Goal: Book appointment/travel/reservation

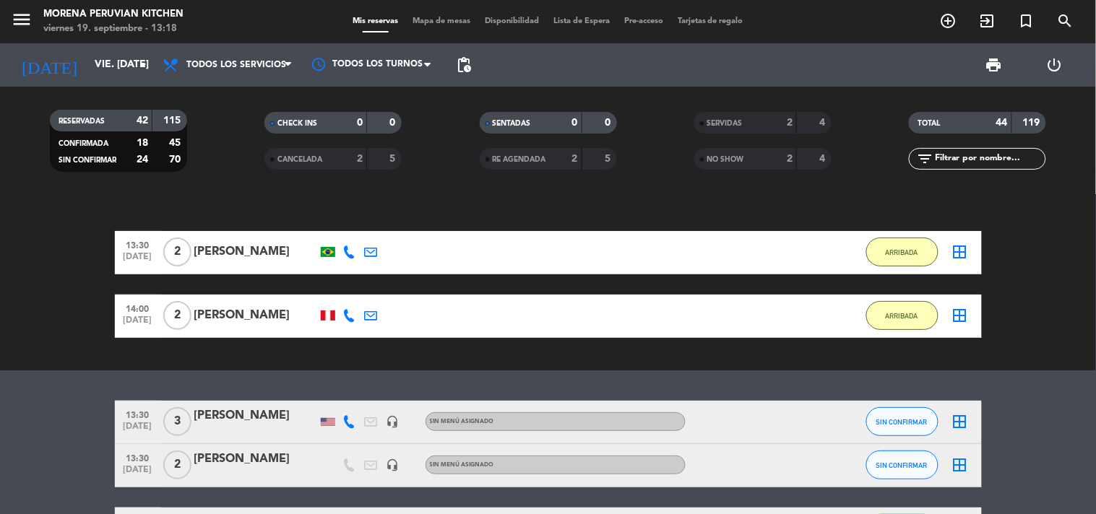
scroll to position [80, 0]
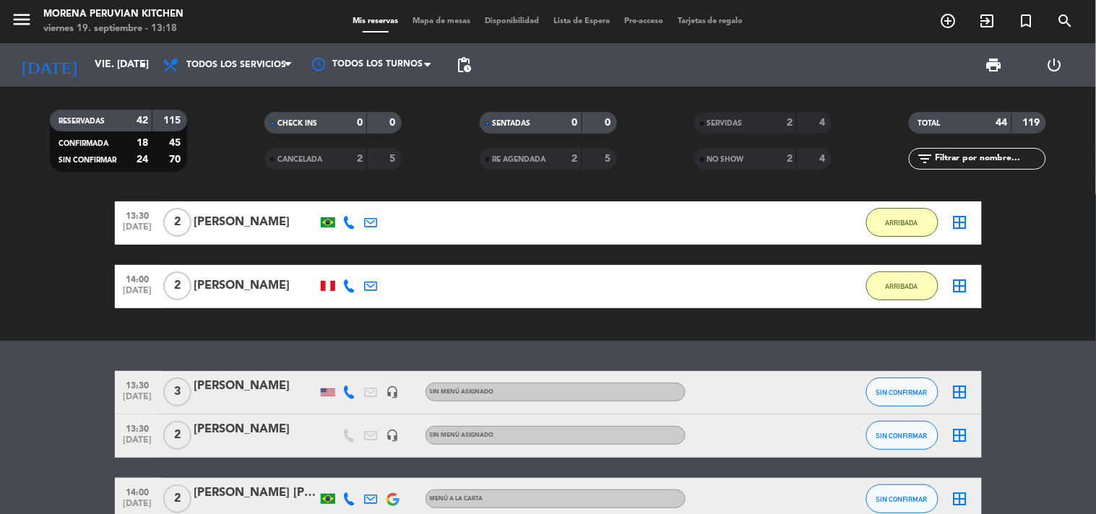
click at [85, 334] on div "exit_to_app CHECK INS Filtrar por tamaño TODOS looks_one looks_two looks_3 look…" at bounding box center [548, 228] width 1096 height 226
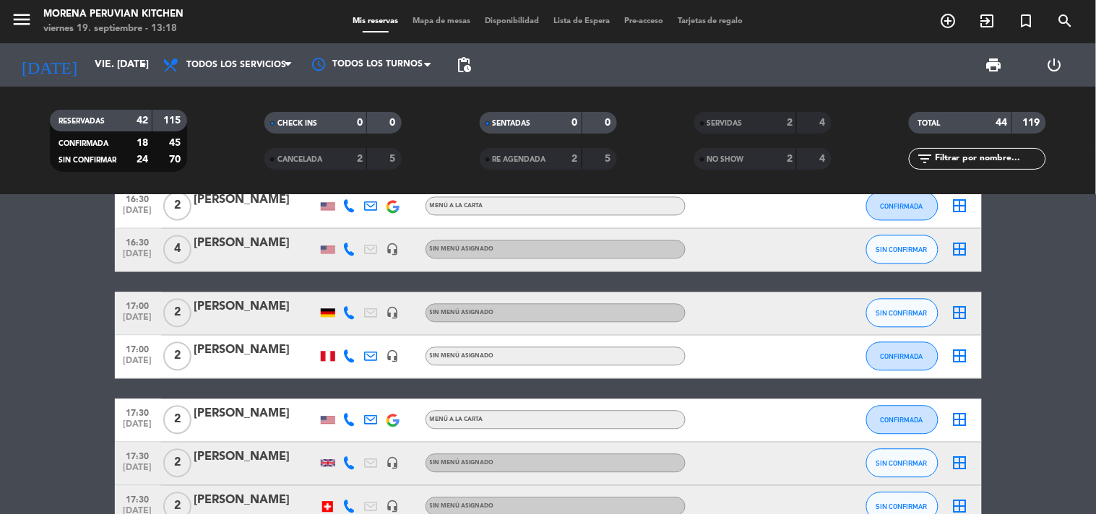
scroll to position [803, 0]
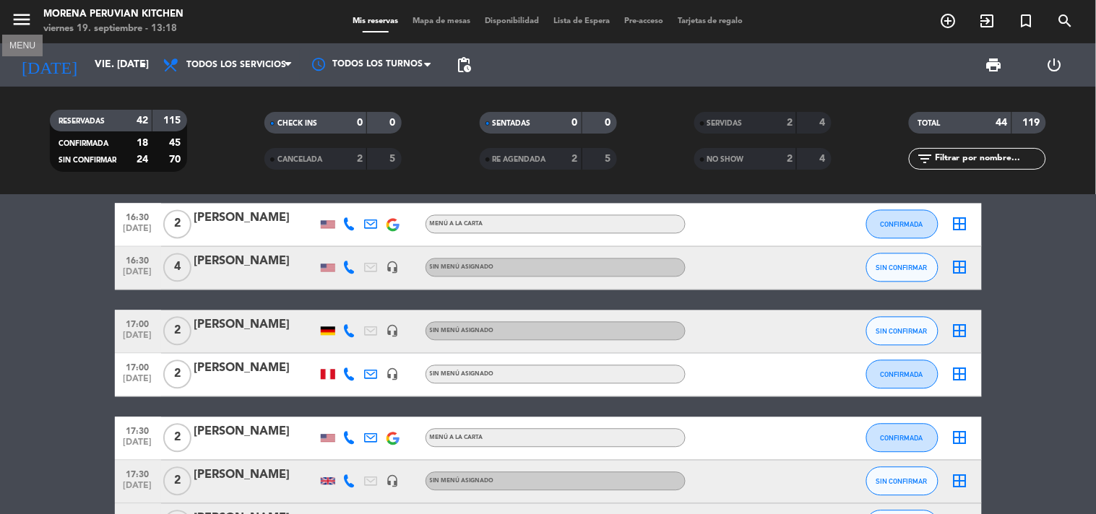
click at [25, 17] on icon "menu" at bounding box center [22, 20] width 22 height 22
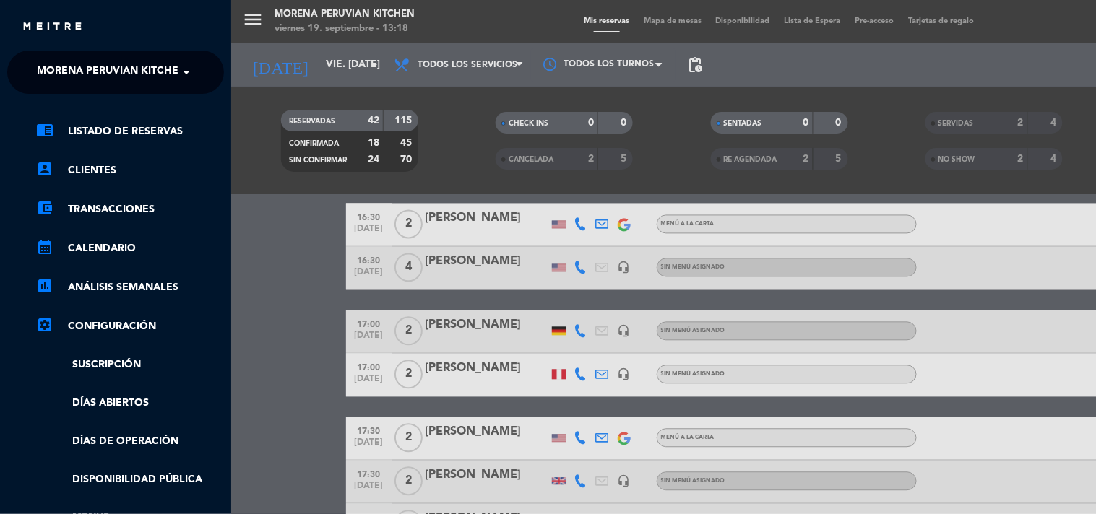
click at [132, 67] on span "Morena Peruvian Kitchen" at bounding box center [112, 72] width 150 height 30
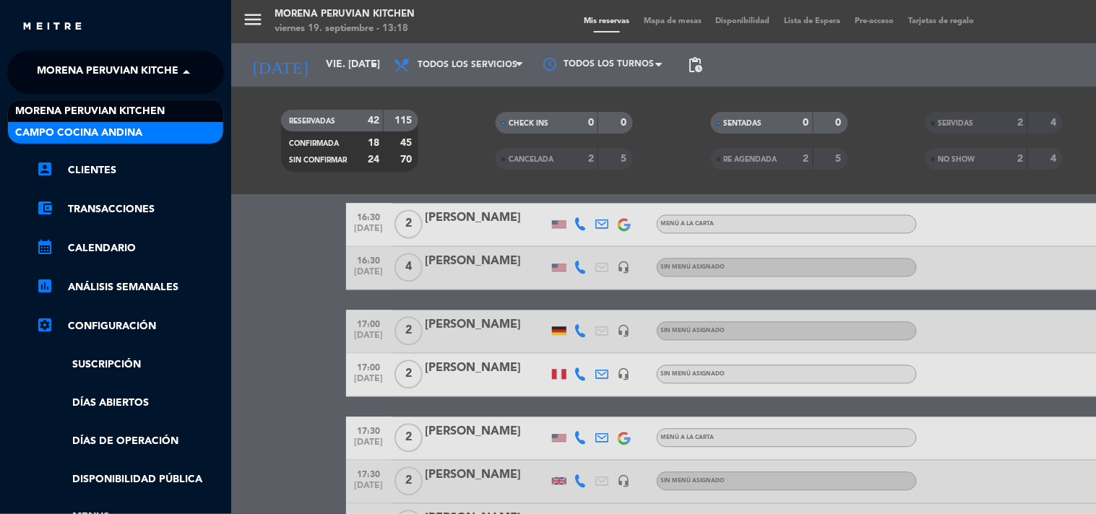
click at [150, 130] on div "Campo Cocina Andina" at bounding box center [115, 133] width 215 height 22
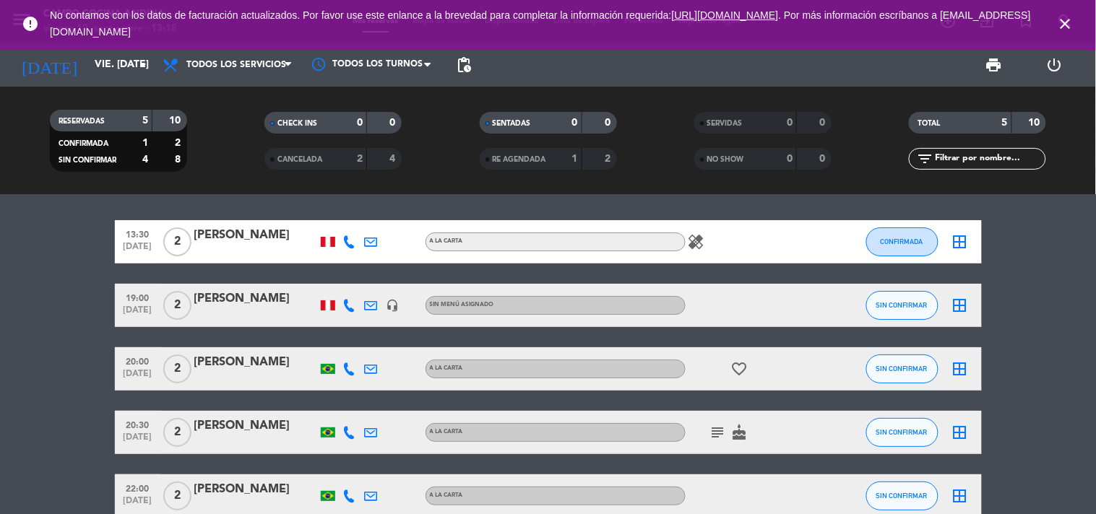
scroll to position [0, 0]
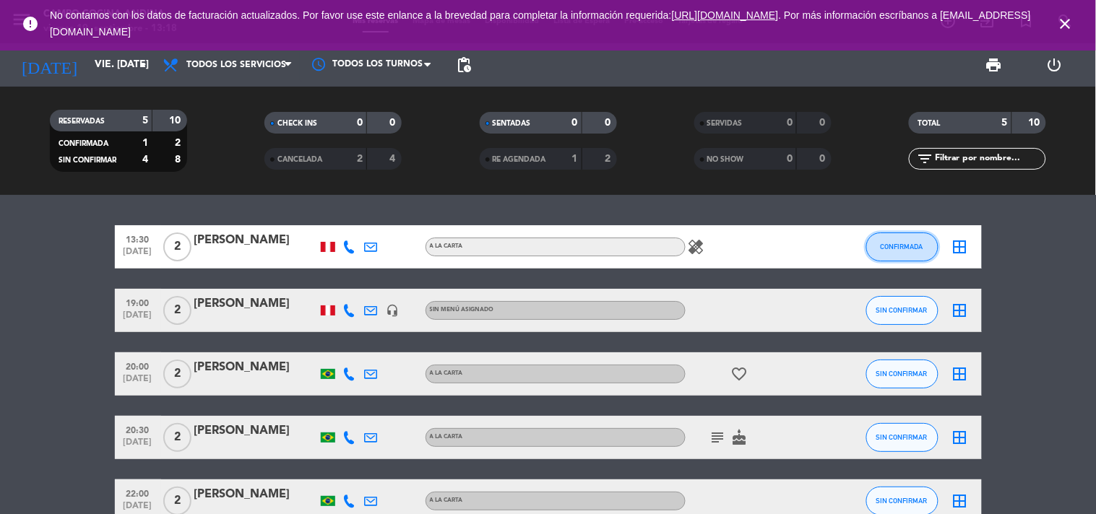
click at [903, 254] on button "CONFIRMADA" at bounding box center [902, 247] width 72 height 29
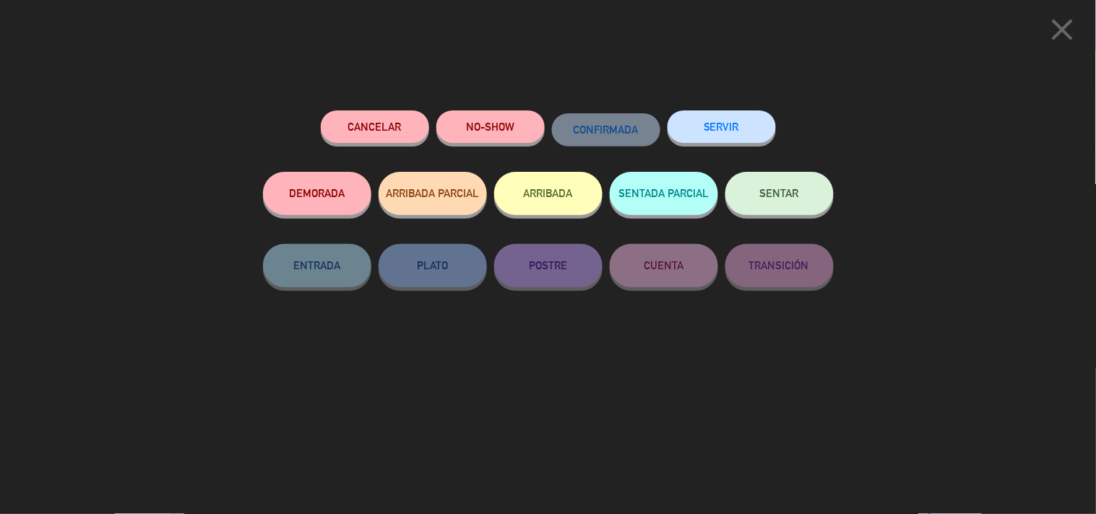
click at [691, 138] on button "SERVIR" at bounding box center [722, 127] width 108 height 33
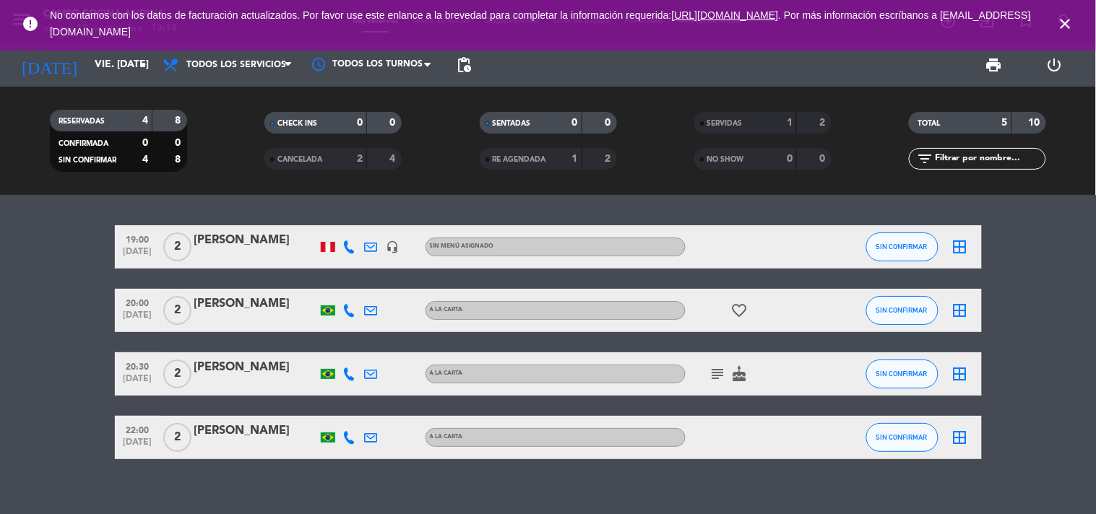
click at [59, 352] on bookings-row "19:00 [DATE] 2 [PERSON_NAME] headset_mic Sin menú asignado SIN CONFIRMAR border…" at bounding box center [548, 342] width 1096 height 234
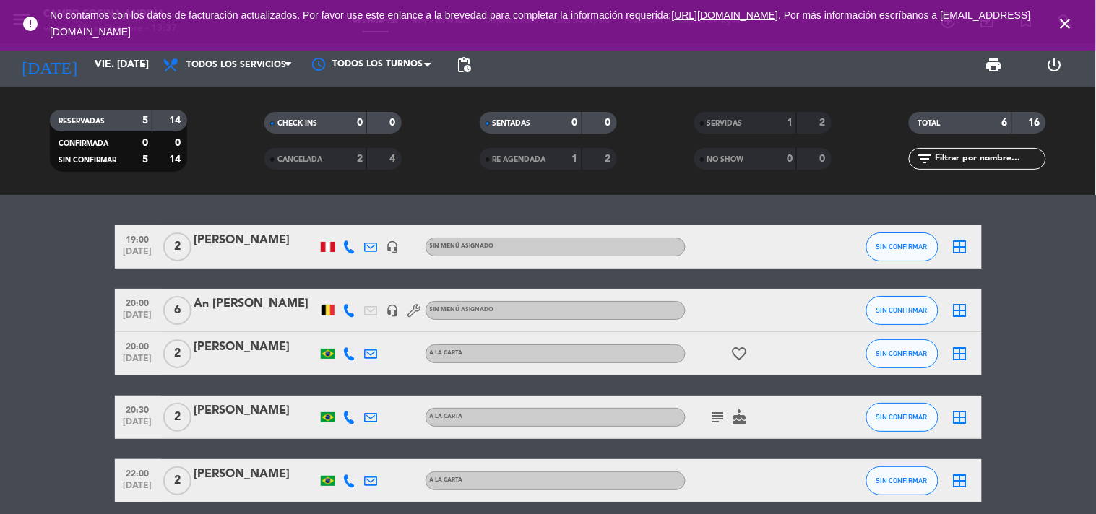
click at [990, 257] on bookings-row "19:00 [DATE] 2 [PERSON_NAME] headset_mic Sin menú asignado SIN CONFIRMAR border…" at bounding box center [548, 363] width 1096 height 277
click at [1068, 25] on icon "close" at bounding box center [1065, 23] width 17 height 17
click at [1045, 279] on bookings-row "19:00 [DATE] 2 [PERSON_NAME] headset_mic Sin menú asignado SIN CONFIRMAR border…" at bounding box center [548, 363] width 1096 height 277
click at [1064, 15] on icon "close" at bounding box center [1065, 23] width 17 height 17
click at [1070, 27] on icon "close" at bounding box center [1065, 23] width 17 height 17
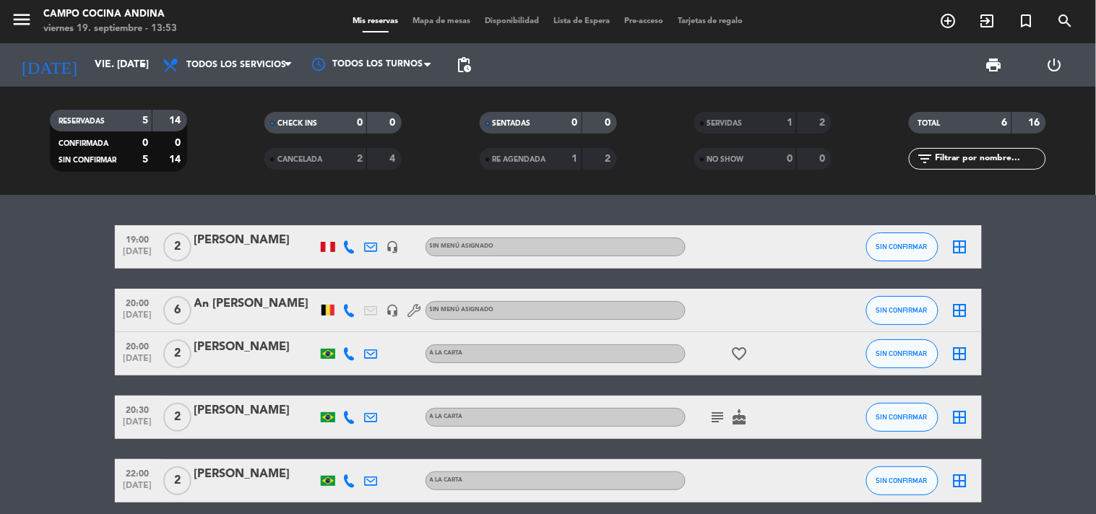
click at [995, 247] on bookings-row "19:00 [DATE] 2 [PERSON_NAME] headset_mic Sin menú asignado SIN CONFIRMAR border…" at bounding box center [548, 363] width 1096 height 277
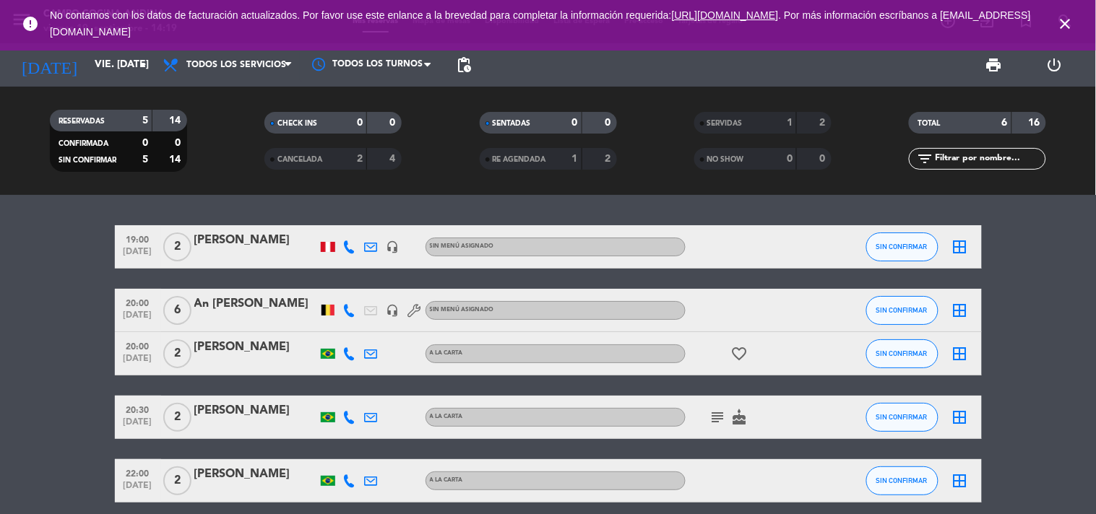
click at [1065, 22] on icon "close" at bounding box center [1065, 23] width 17 height 17
click at [1067, 17] on icon "close" at bounding box center [1065, 23] width 17 height 17
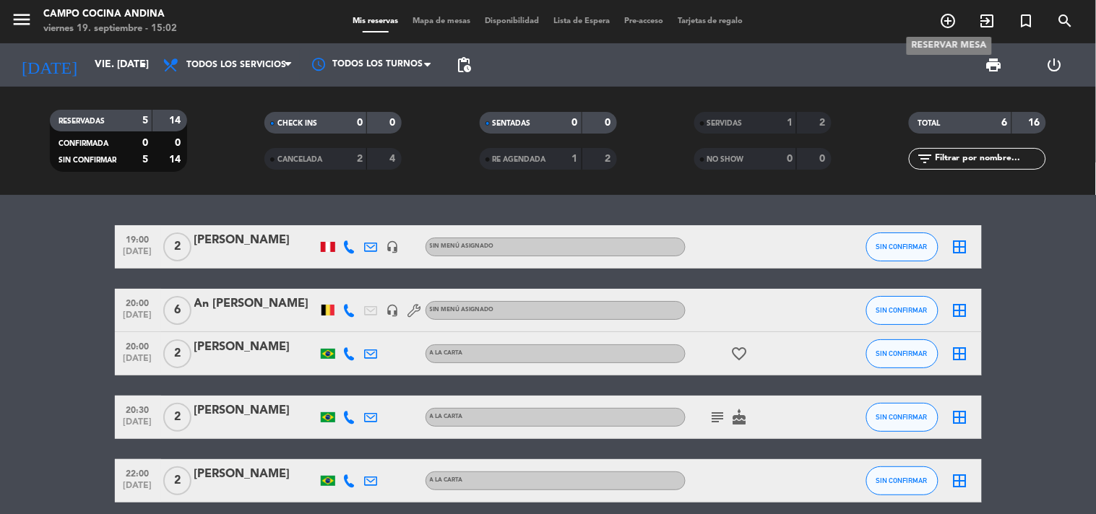
click at [947, 20] on icon "add_circle_outline" at bounding box center [948, 20] width 17 height 17
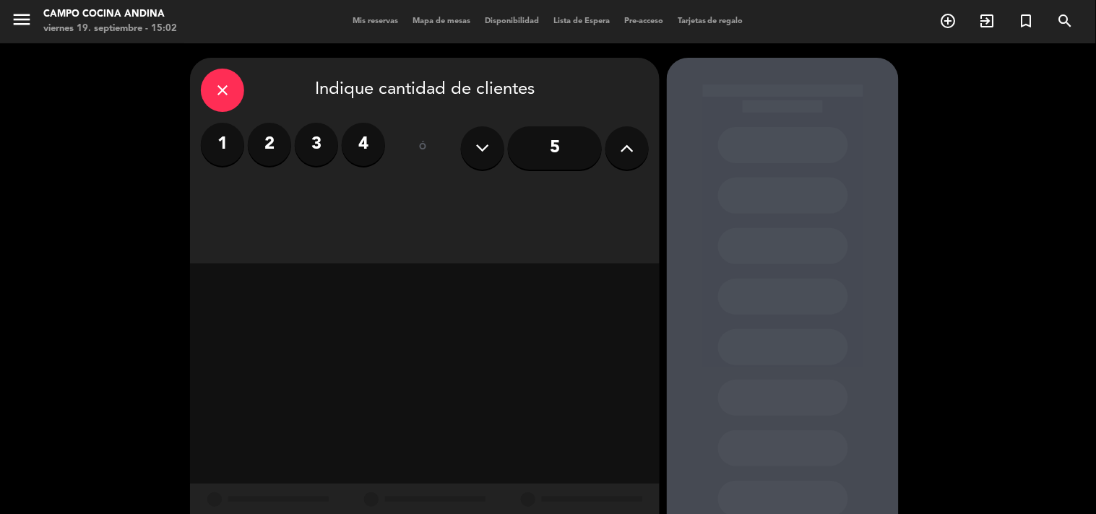
click at [282, 149] on label "2" at bounding box center [269, 144] width 43 height 43
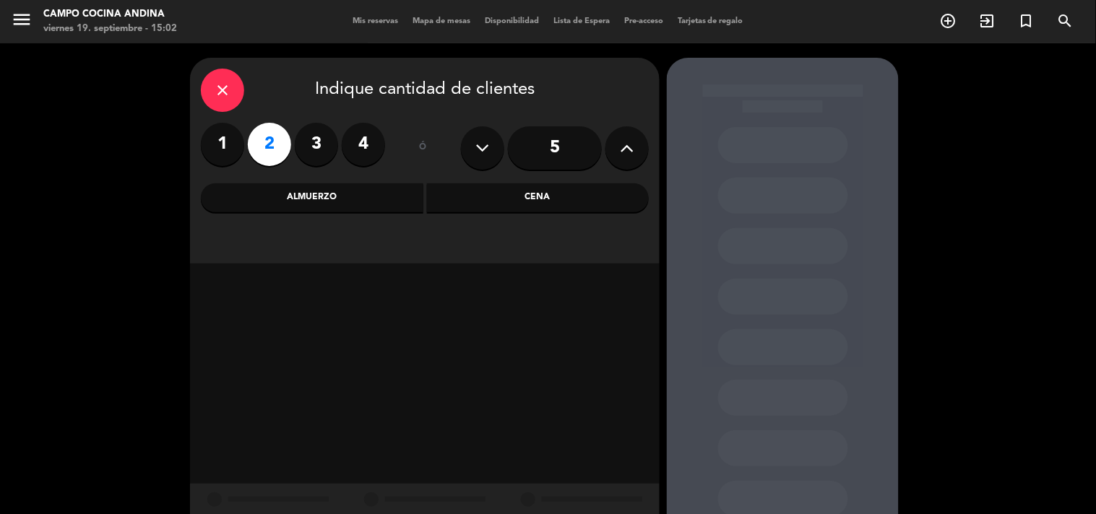
click at [587, 197] on div "Cena" at bounding box center [538, 197] width 223 height 29
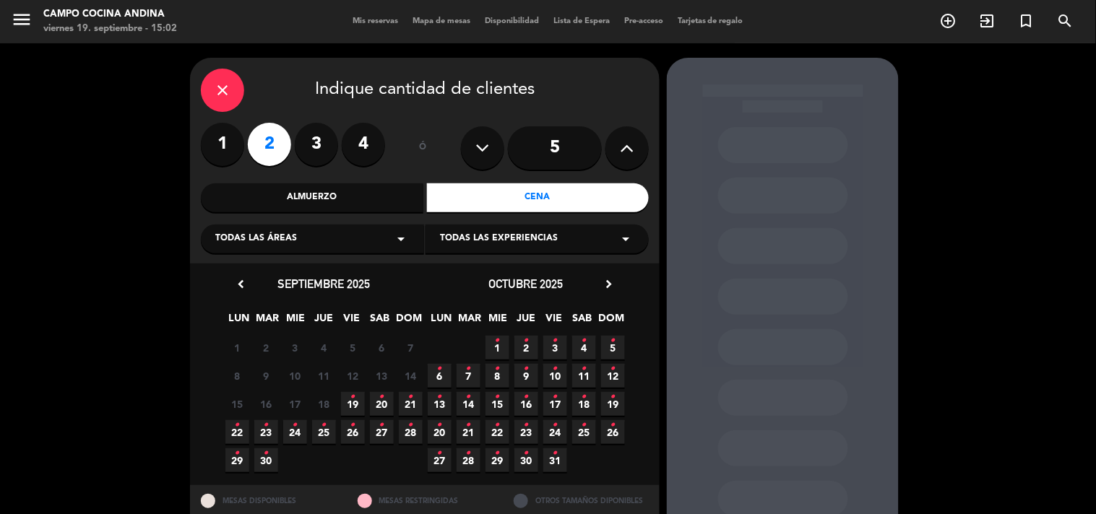
click at [350, 407] on icon "•" at bounding box center [352, 397] width 5 height 23
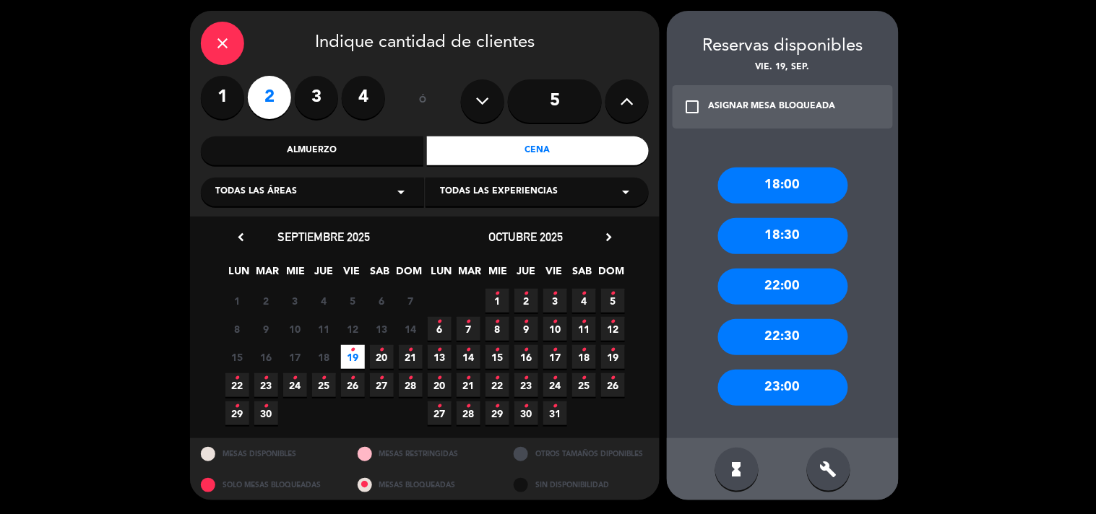
click at [782, 114] on div "check_box_outline_blank ASIGNAR MESA BLOQUEADA" at bounding box center [783, 106] width 220 height 43
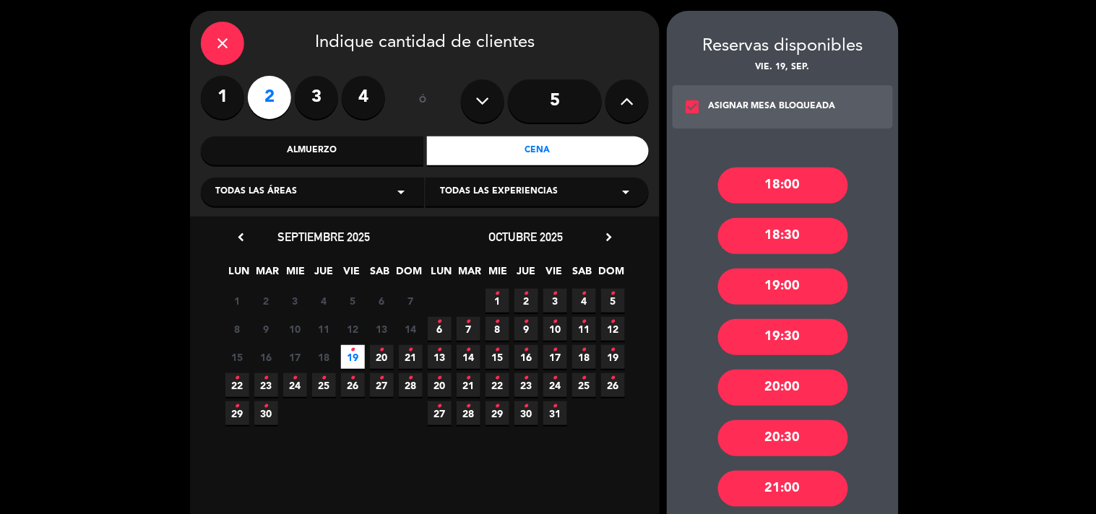
click at [803, 285] on div "19:00" at bounding box center [783, 287] width 130 height 36
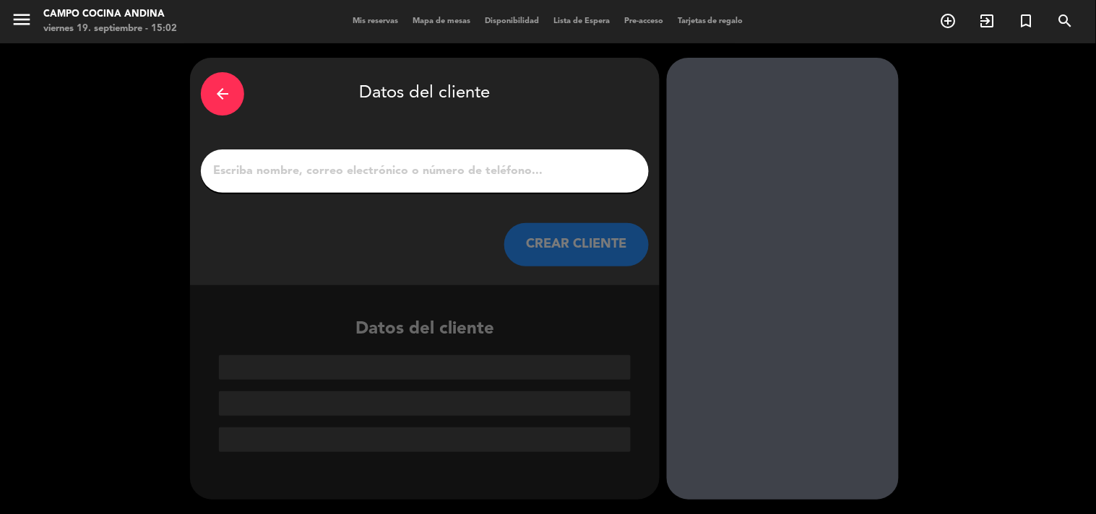
scroll to position [0, 0]
click at [270, 179] on input "1" at bounding box center [425, 171] width 426 height 20
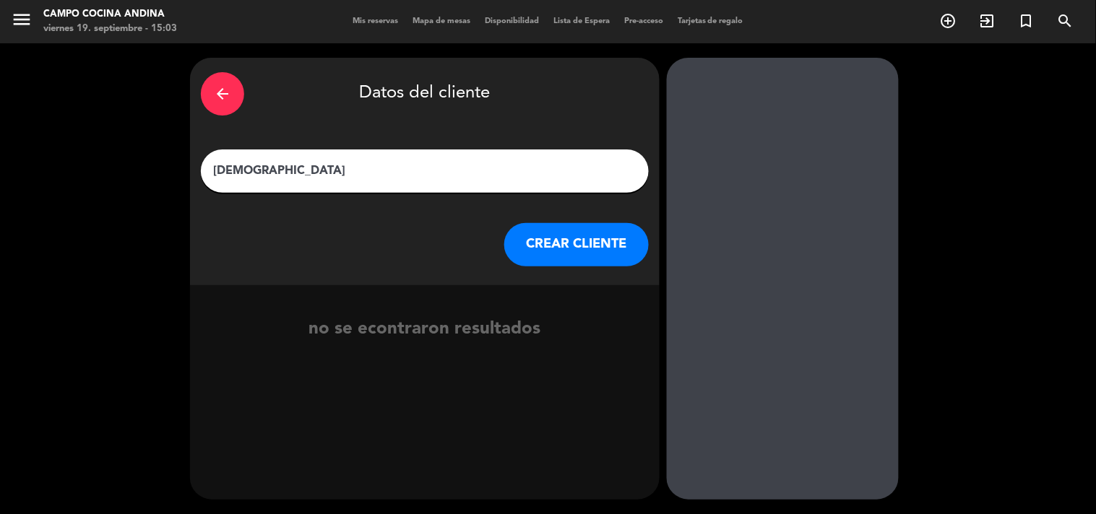
type input "[DEMOGRAPHIC_DATA]"
click at [633, 246] on button "CREAR CLIENTE" at bounding box center [576, 244] width 144 height 43
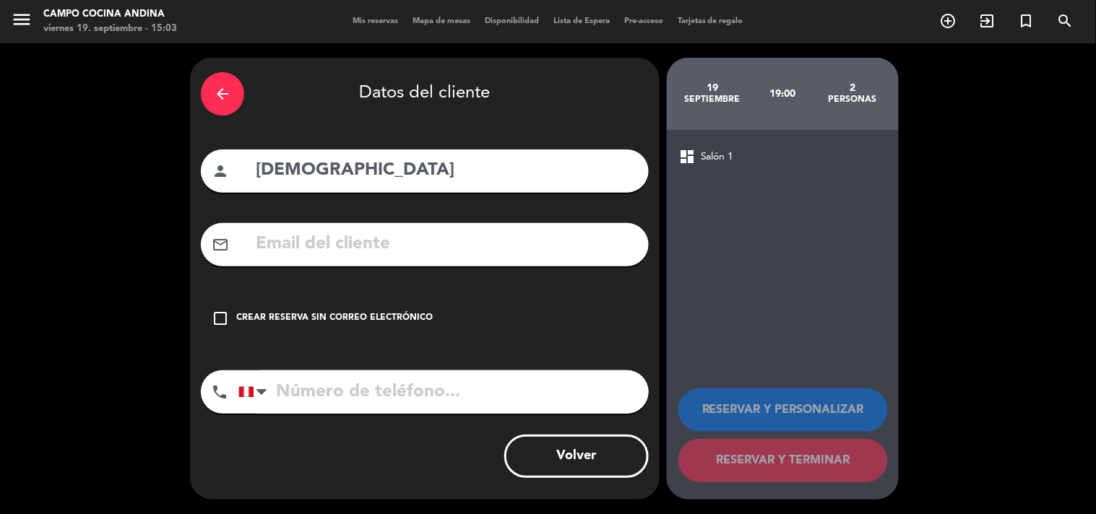
click at [244, 313] on div "Crear reserva sin correo electrónico" at bounding box center [334, 318] width 197 height 14
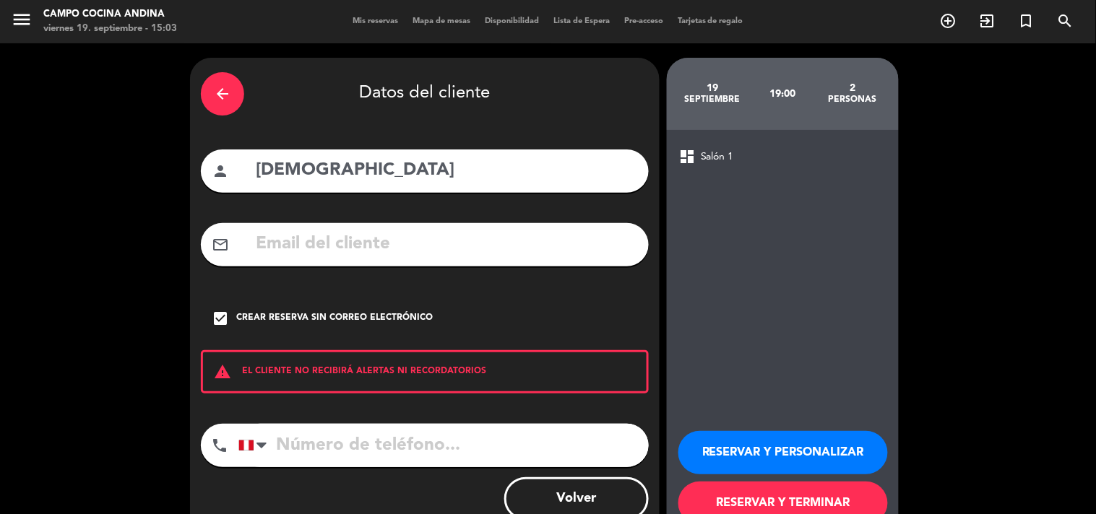
click at [284, 455] on input "tel" at bounding box center [443, 445] width 410 height 43
type input "908902626"
click at [802, 507] on button "RESERVAR Y TERMINAR" at bounding box center [783, 503] width 210 height 43
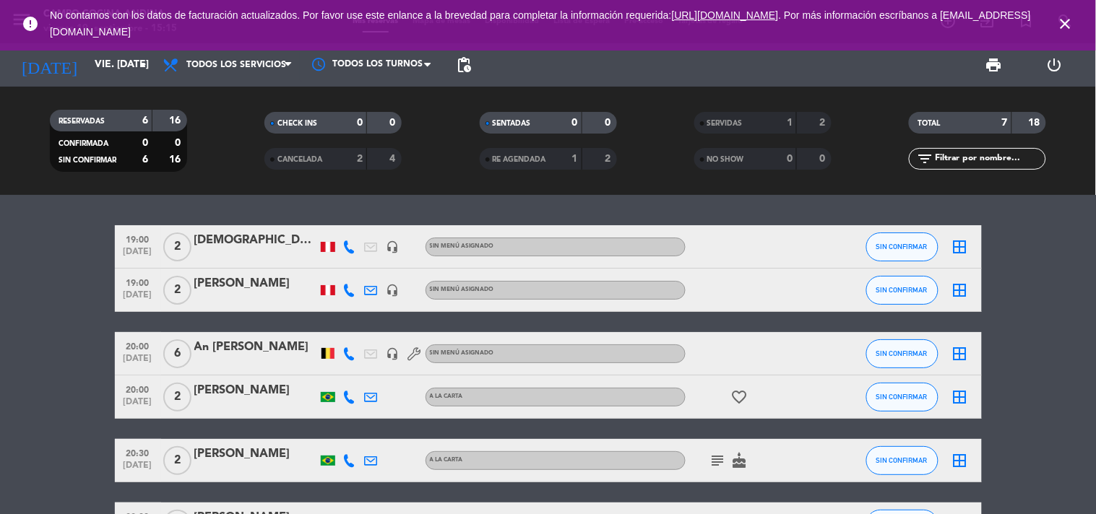
click at [1070, 27] on icon "close" at bounding box center [1065, 23] width 17 height 17
